Goal: Task Accomplishment & Management: Manage account settings

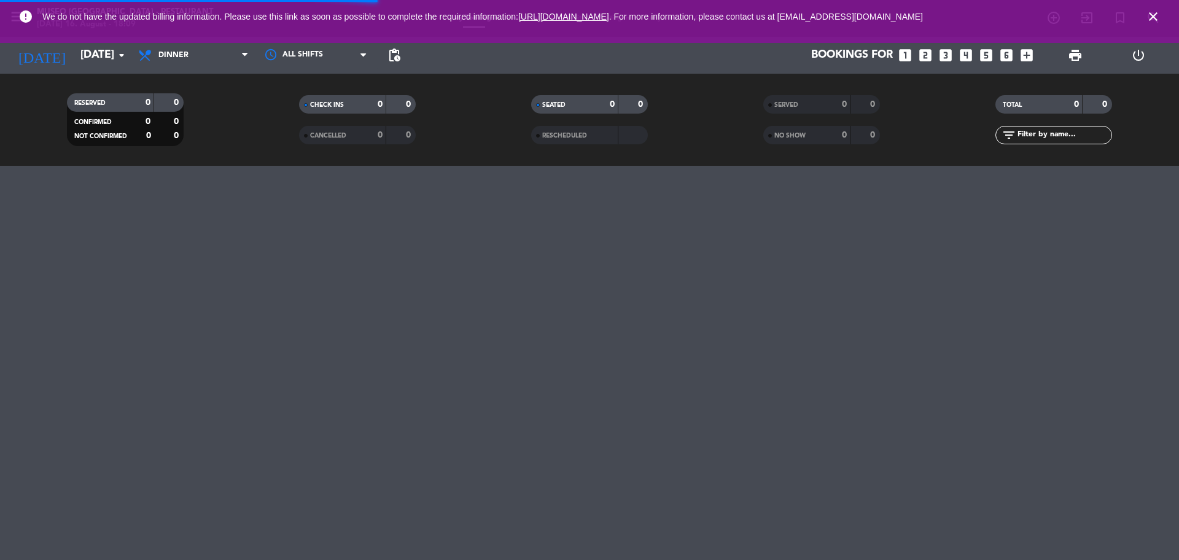
click at [785, 138] on span "NO SHOW" at bounding box center [790, 136] width 31 height 6
click at [784, 96] on div "SERVED 0 0" at bounding box center [822, 104] width 117 height 18
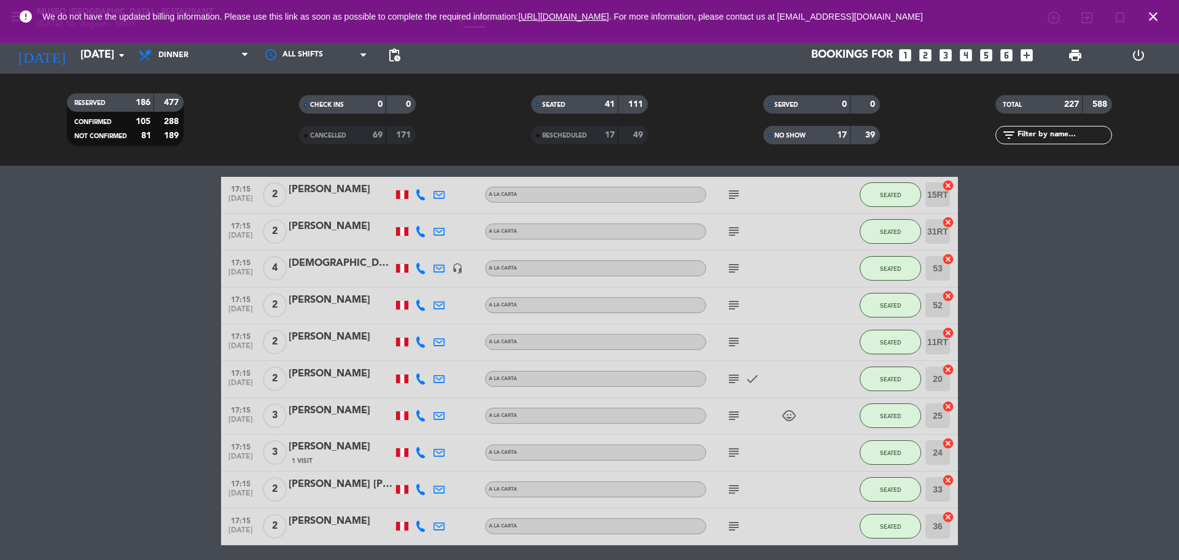
scroll to position [832, 0]
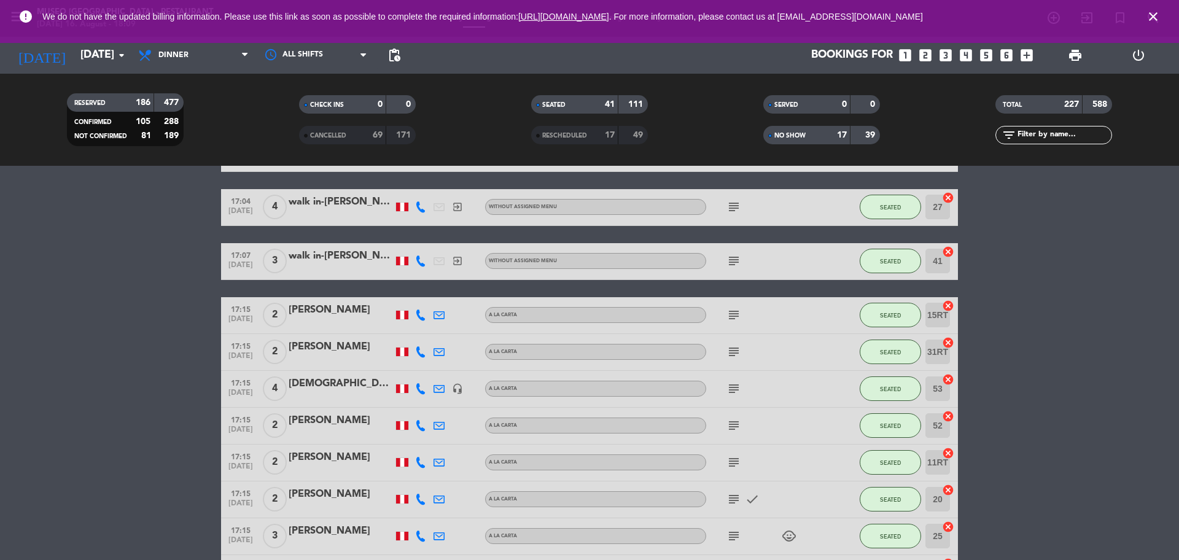
click at [844, 136] on strong "17" at bounding box center [842, 135] width 10 height 9
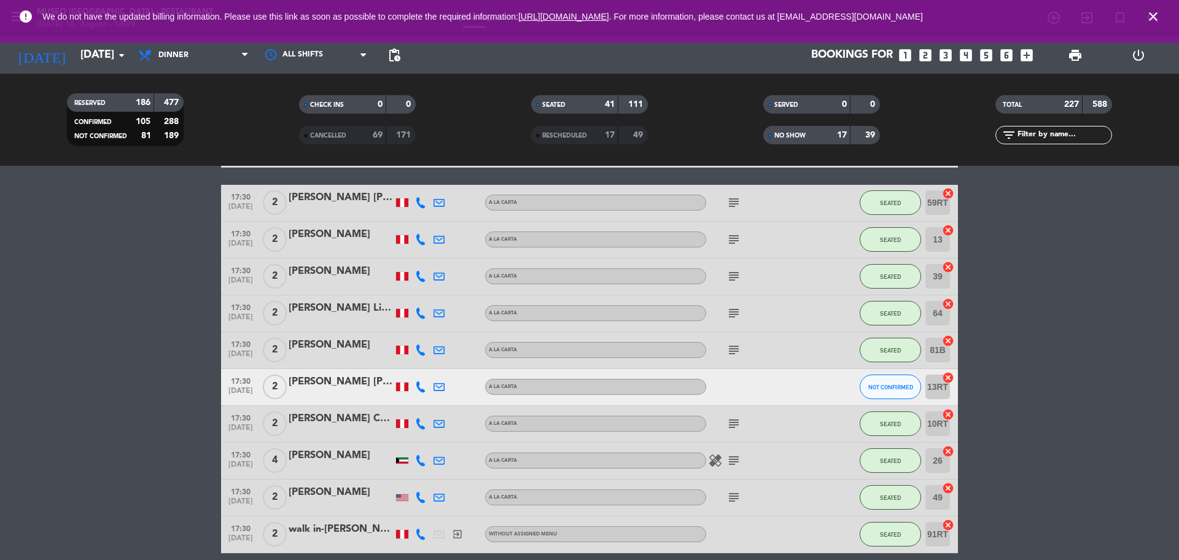
scroll to position [1943, 0]
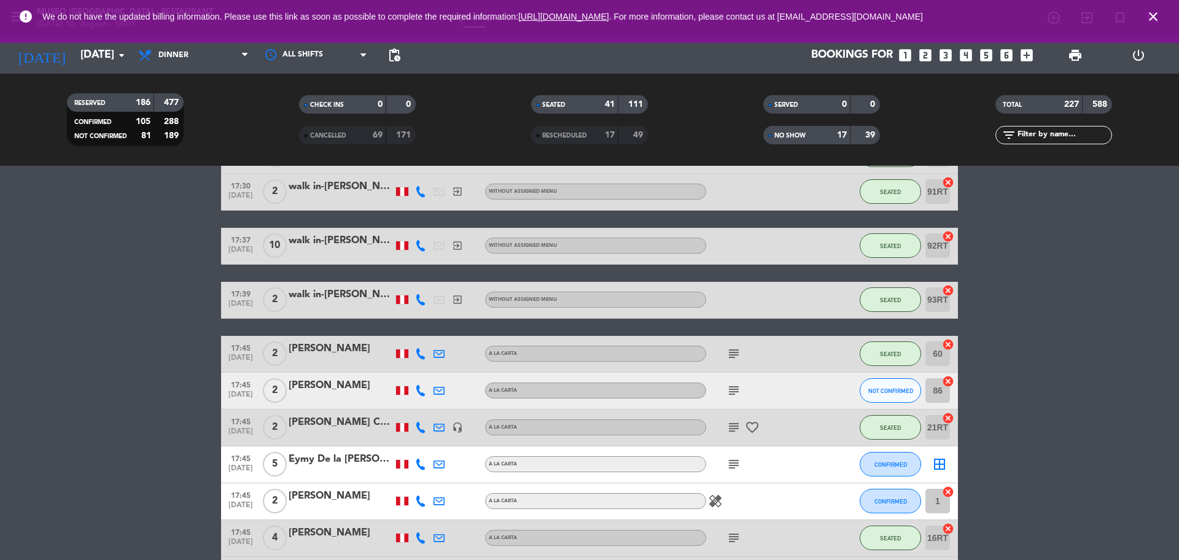
click at [822, 131] on div "NO SHOW" at bounding box center [795, 135] width 57 height 14
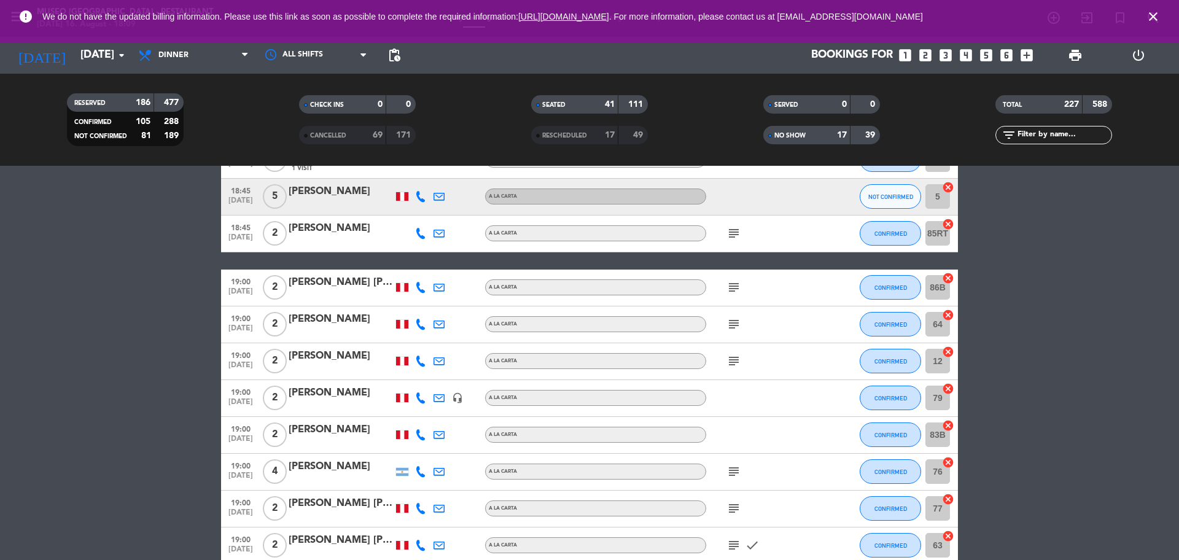
scroll to position [4064, 0]
click at [822, 128] on div "NO SHOW" at bounding box center [795, 135] width 57 height 14
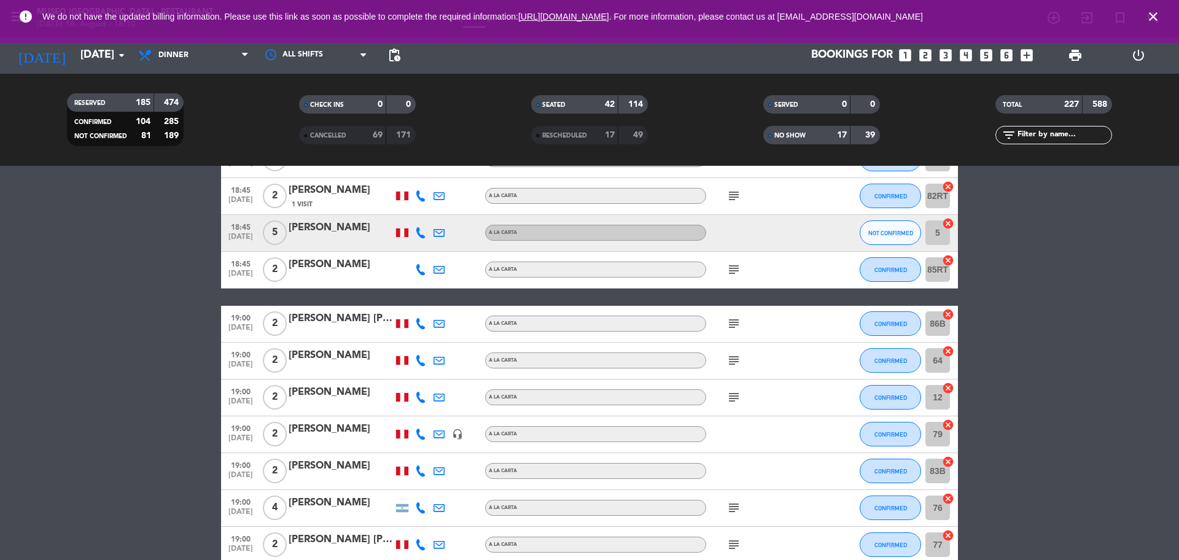
click at [1050, 128] on input "text" at bounding box center [1064, 135] width 95 height 14
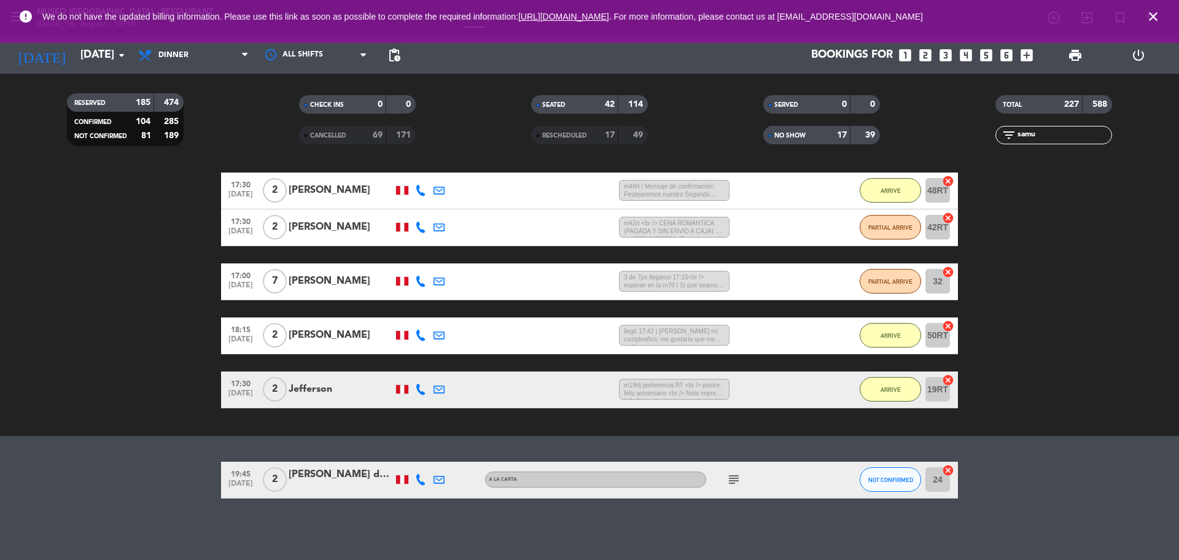
scroll to position [358, 0]
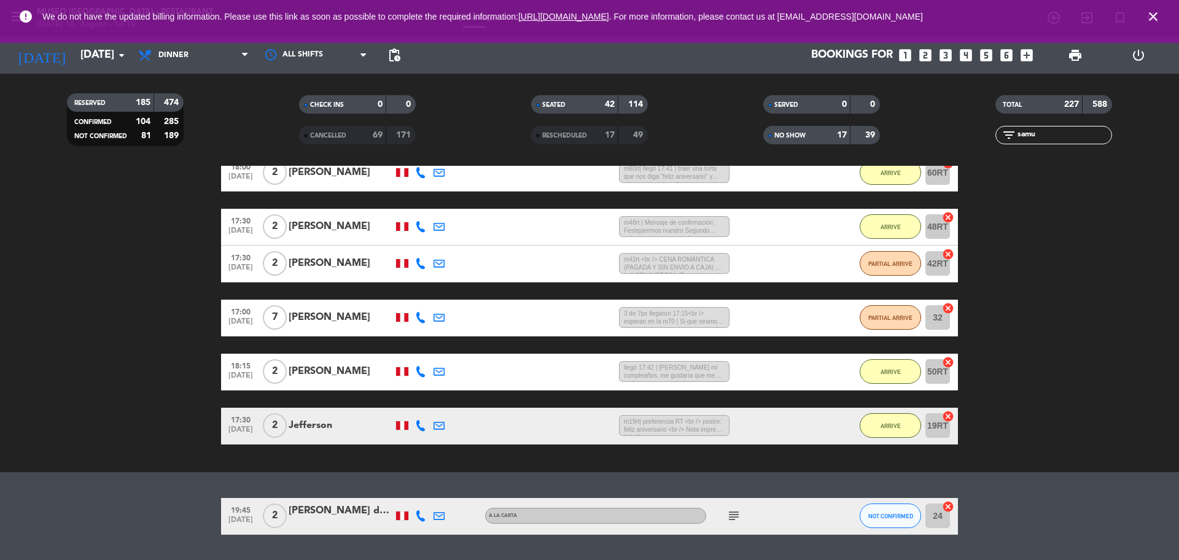
type input "samue"
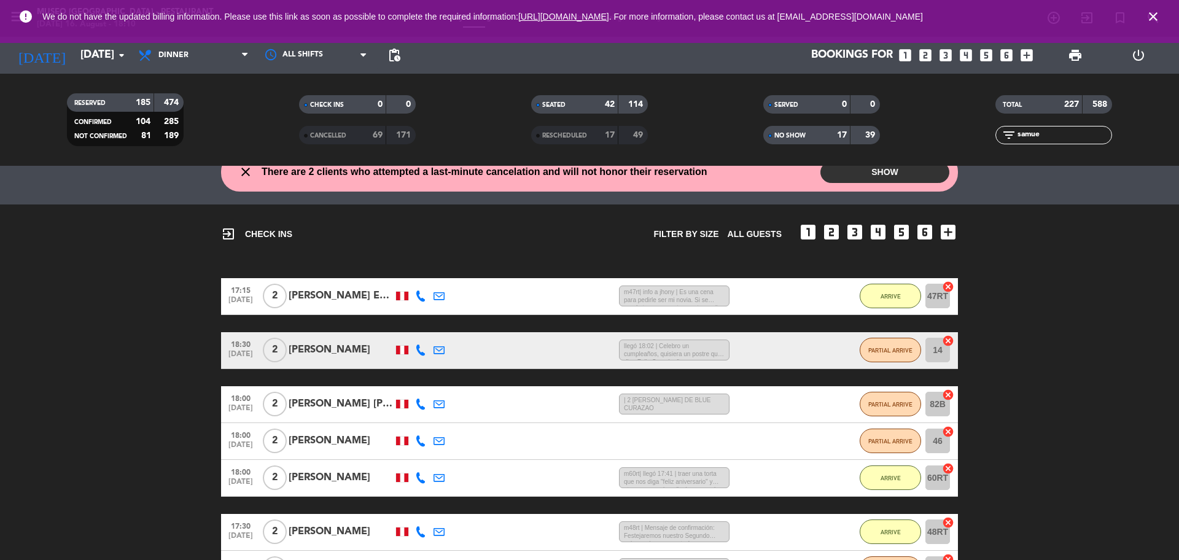
scroll to position [0, 0]
